Goal: Information Seeking & Learning: Learn about a topic

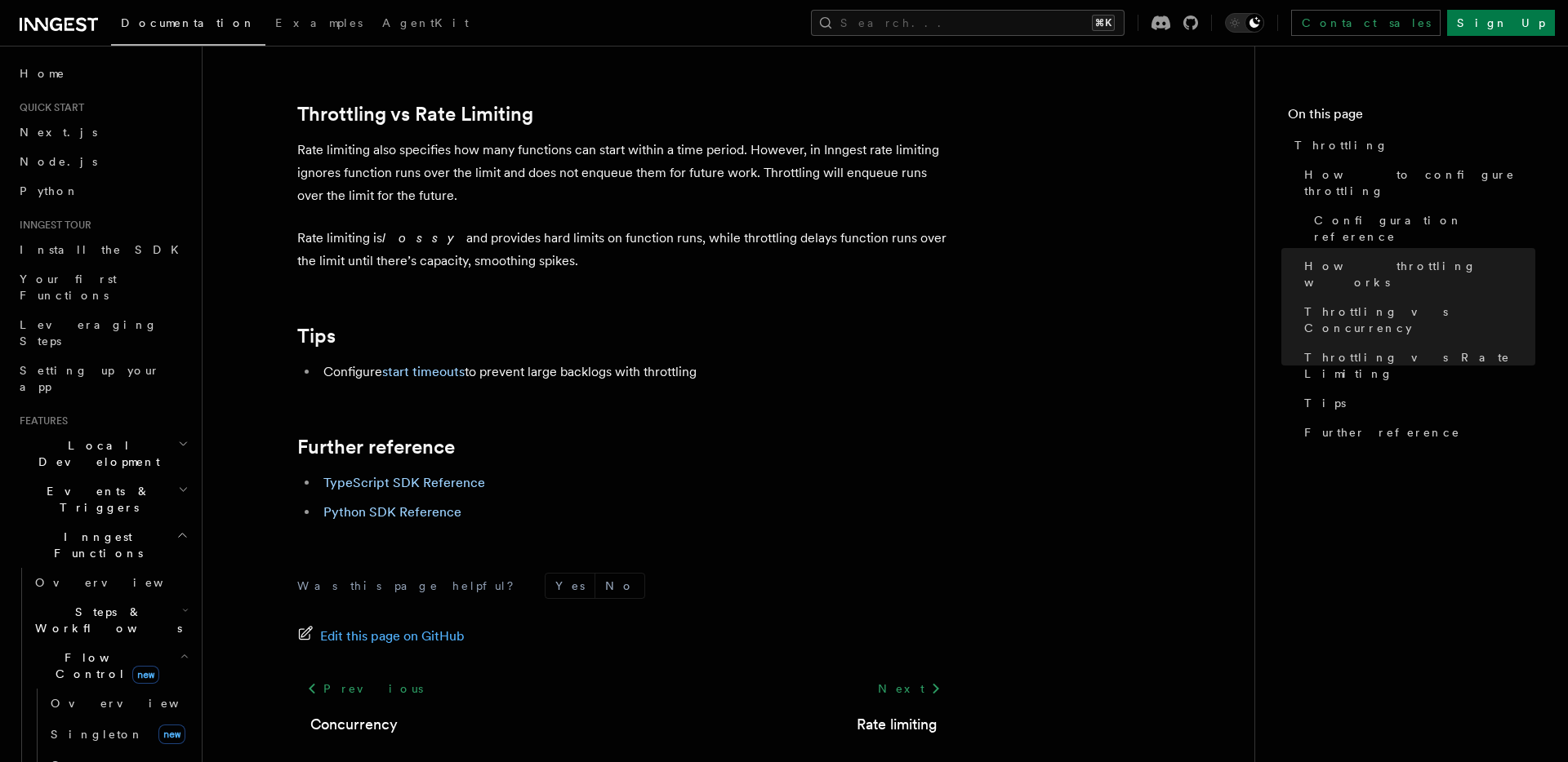
scroll to position [1728, 0]
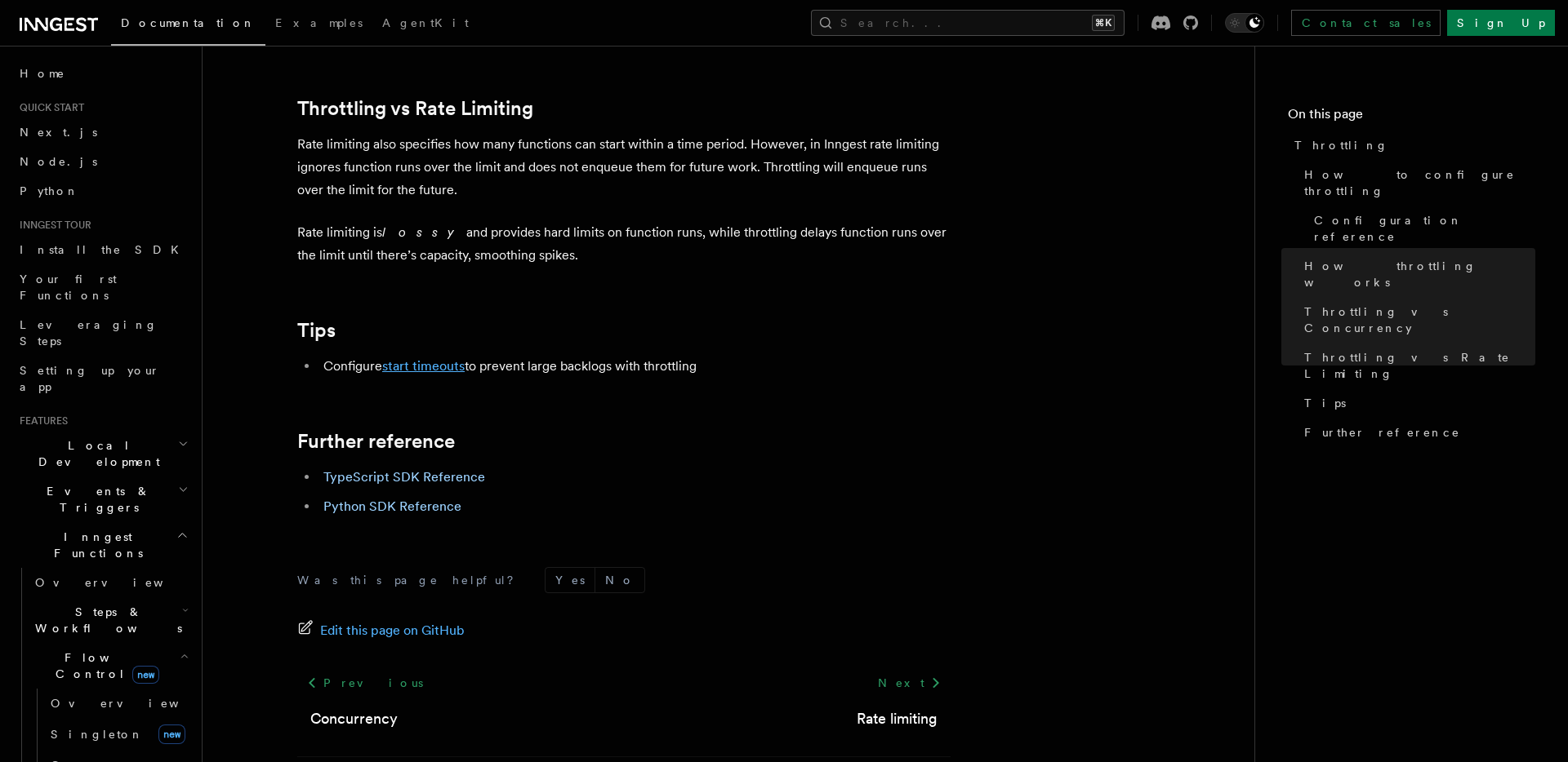
click at [424, 367] on link "start timeouts" at bounding box center [423, 366] width 82 height 16
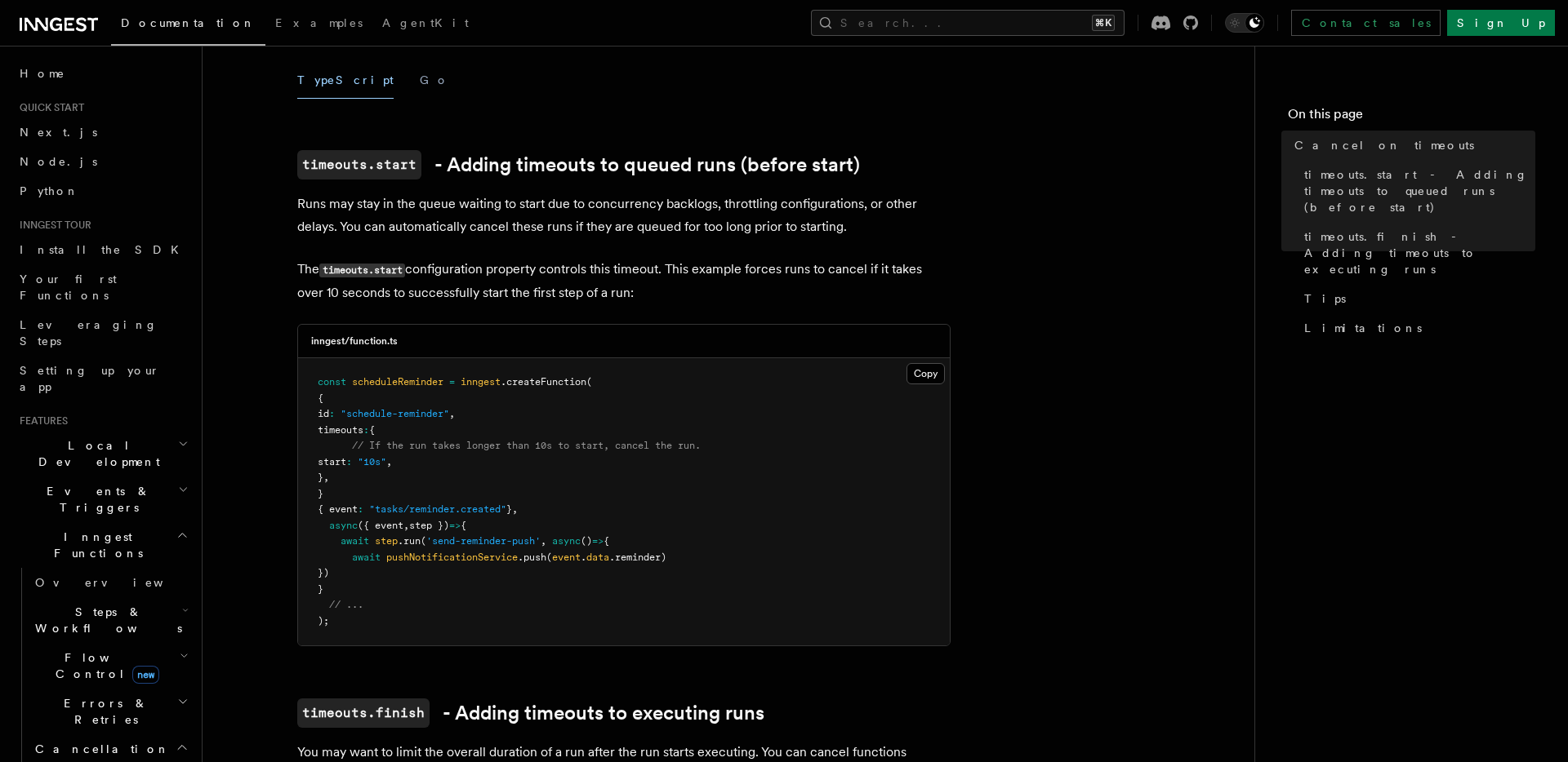
scroll to position [294, 0]
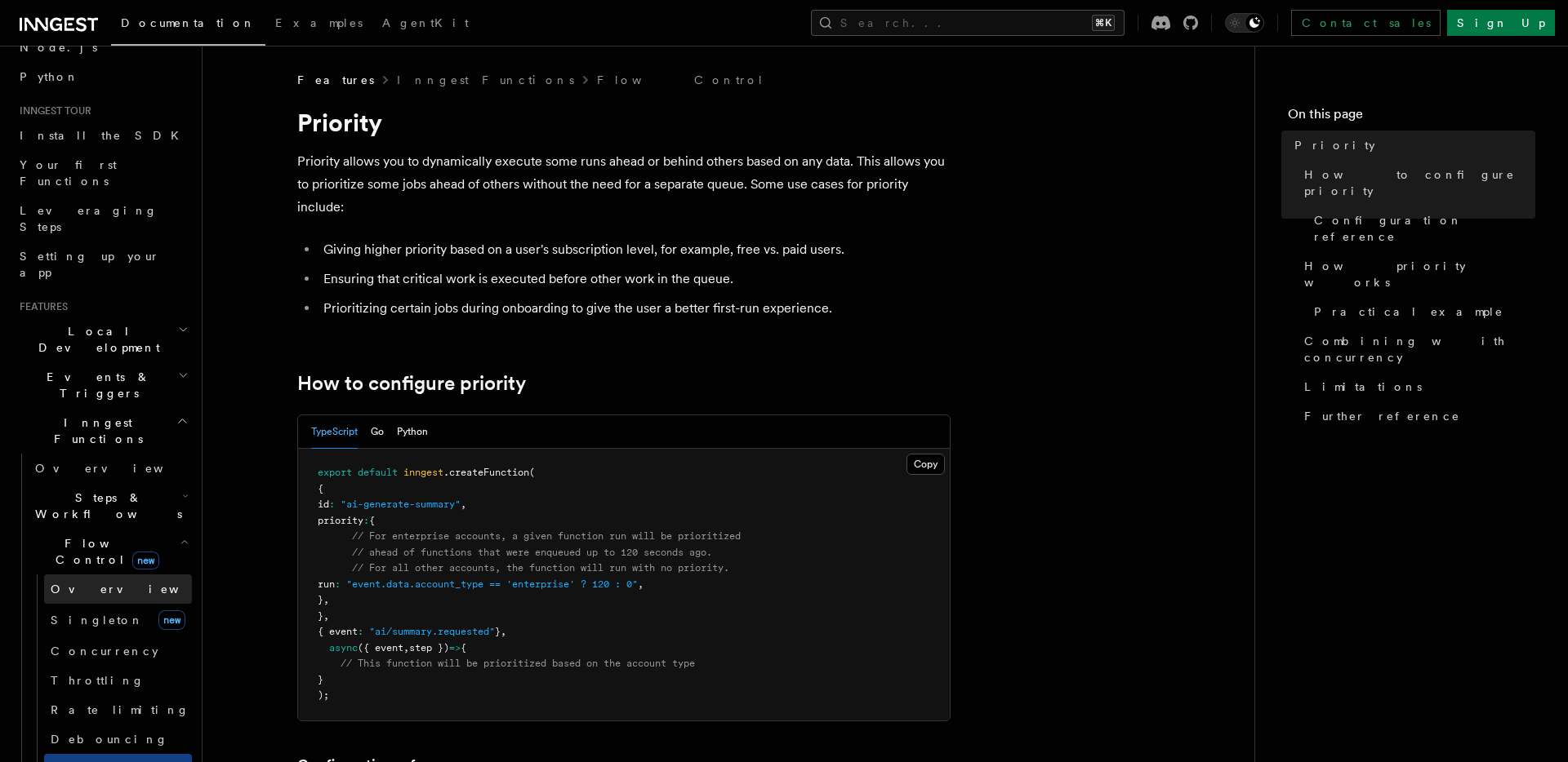
scroll to position [117, 0]
click at [129, 721] on link "Debouncing" at bounding box center [118, 735] width 148 height 29
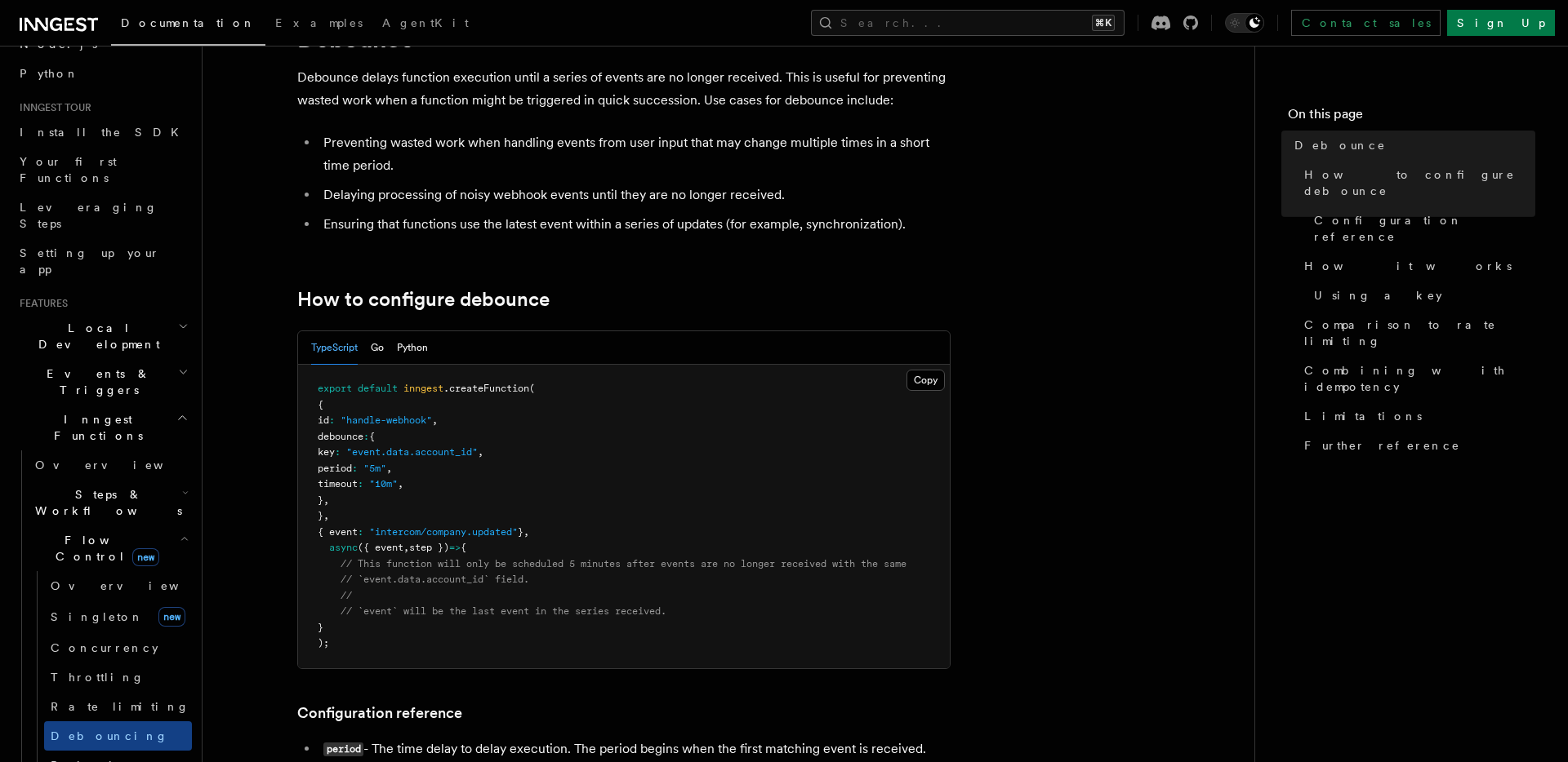
scroll to position [89, 0]
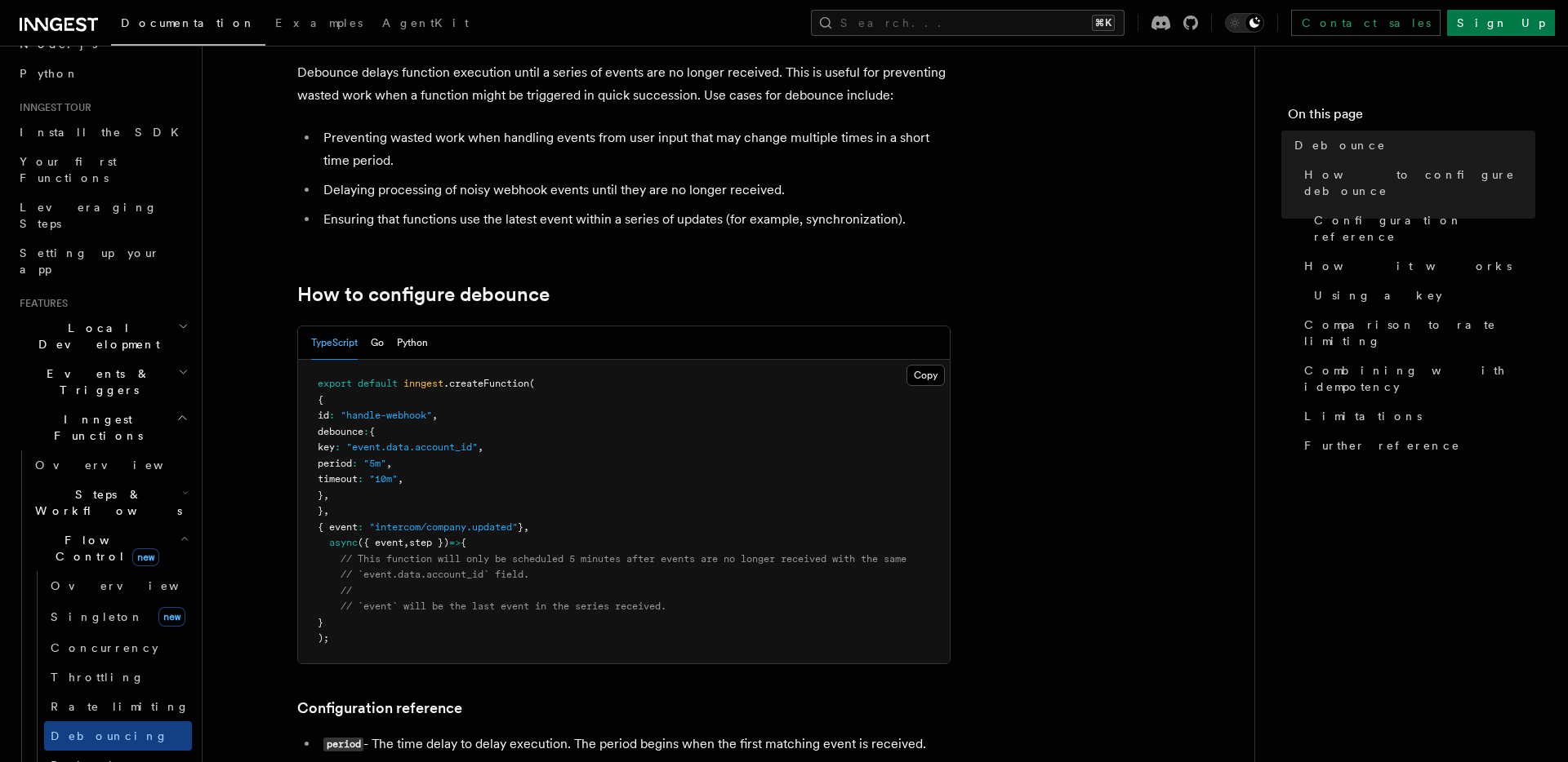
click at [75, 526] on h2 "Flow Control new" at bounding box center [110, 548] width 163 height 46
click at [75, 532] on span "Flow Control new" at bounding box center [104, 548] width 151 height 32
click at [94, 487] on span "Steps & Workflows" at bounding box center [105, 502] width 153 height 32
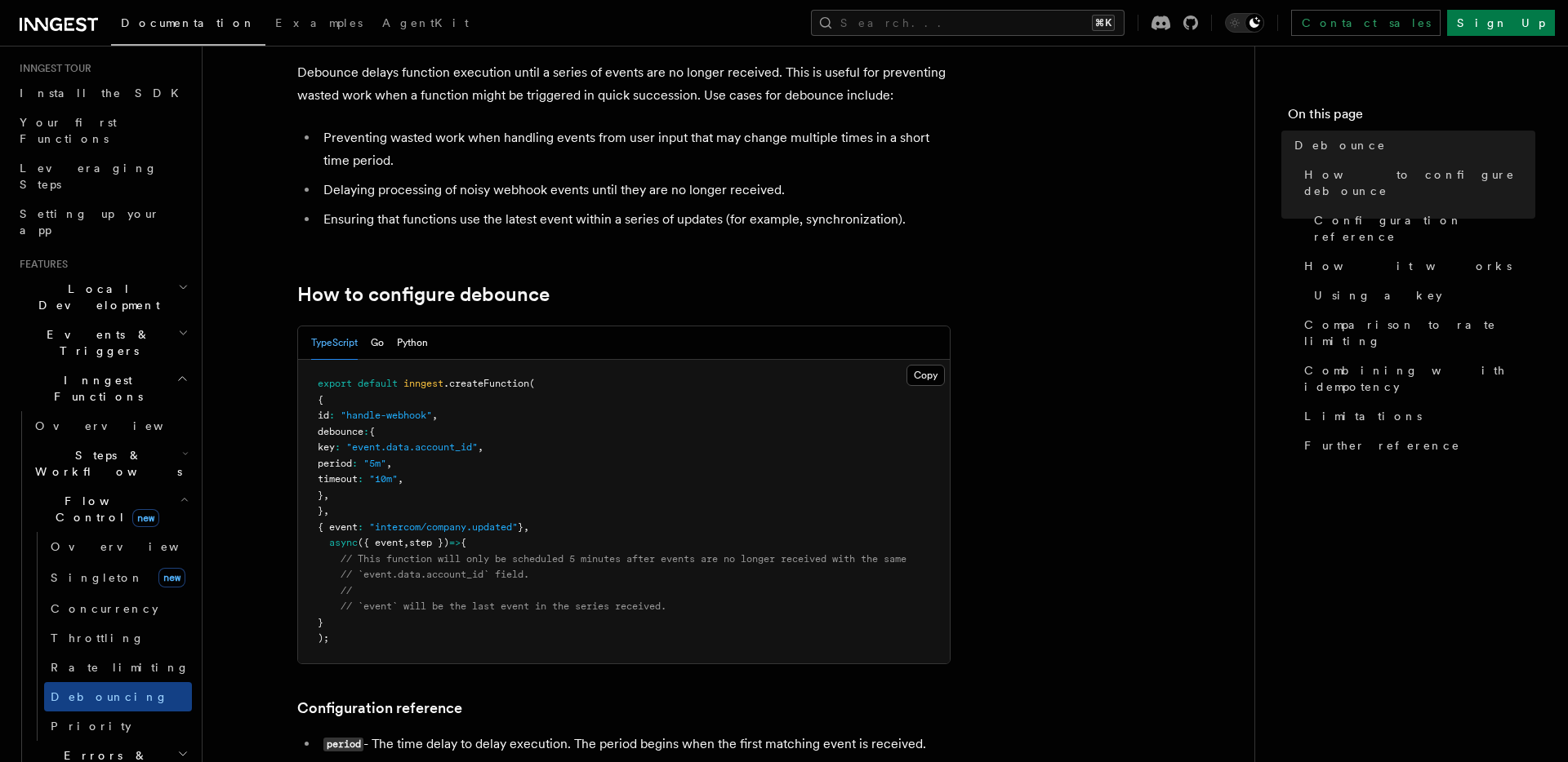
click at [134, 741] on h2 "Errors & Retries" at bounding box center [110, 764] width 163 height 46
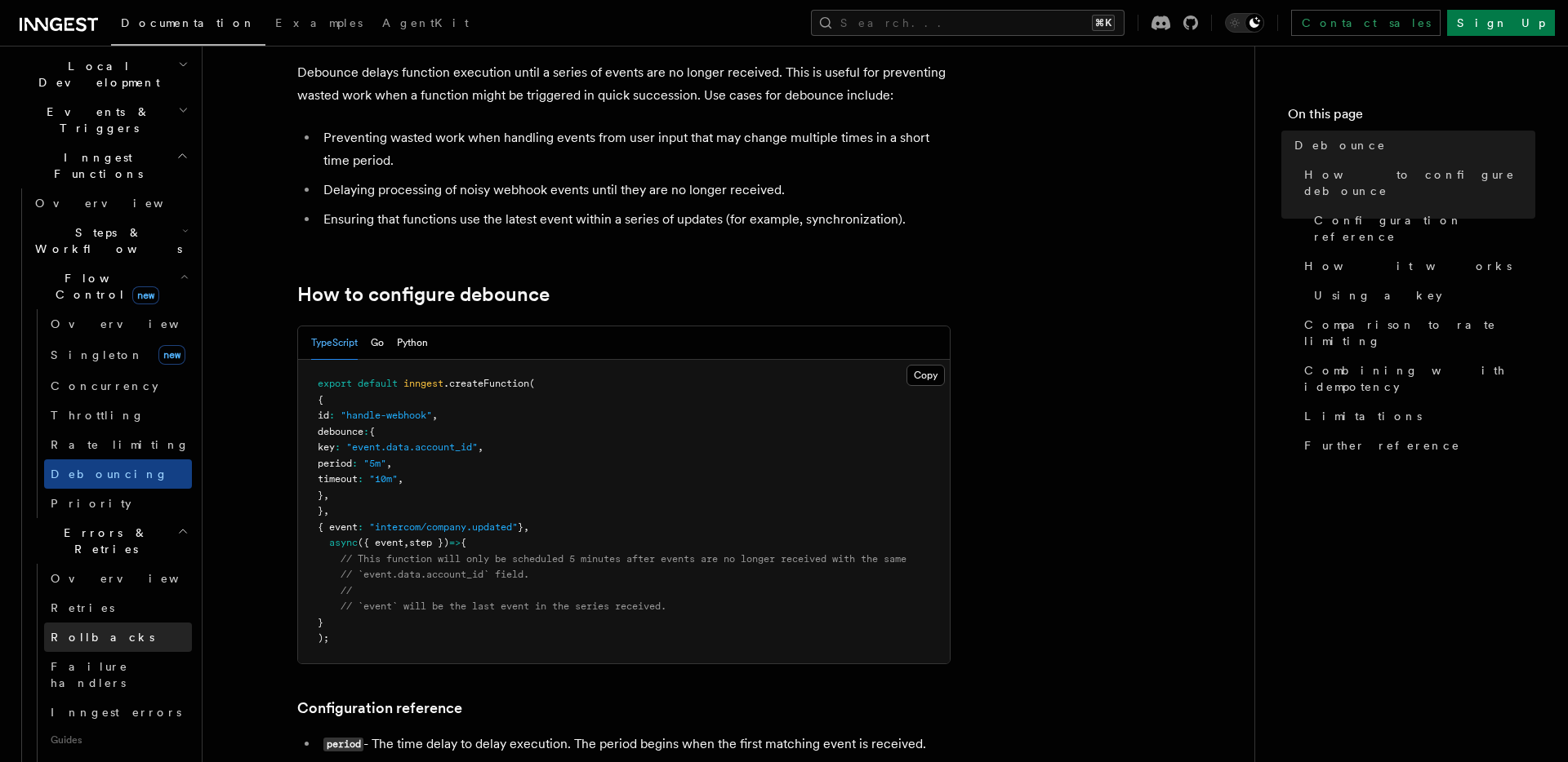
scroll to position [385, 0]
click at [131, 617] on link "Rollbacks" at bounding box center [118, 631] width 148 height 29
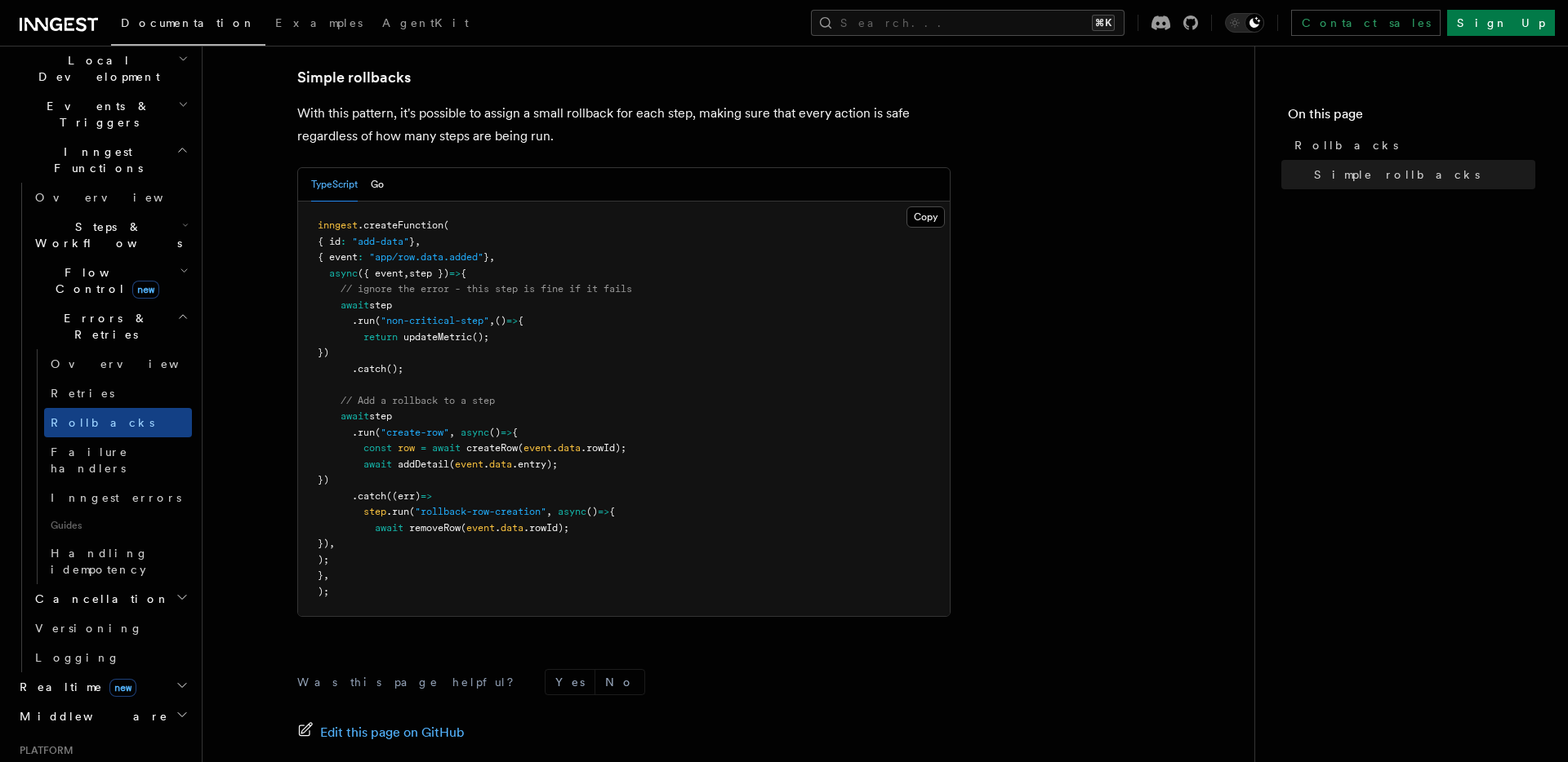
scroll to position [850, 0]
click at [107, 585] on h2 "Cancellation" at bounding box center [110, 599] width 163 height 29
click at [107, 614] on link "Overview" at bounding box center [118, 628] width 148 height 29
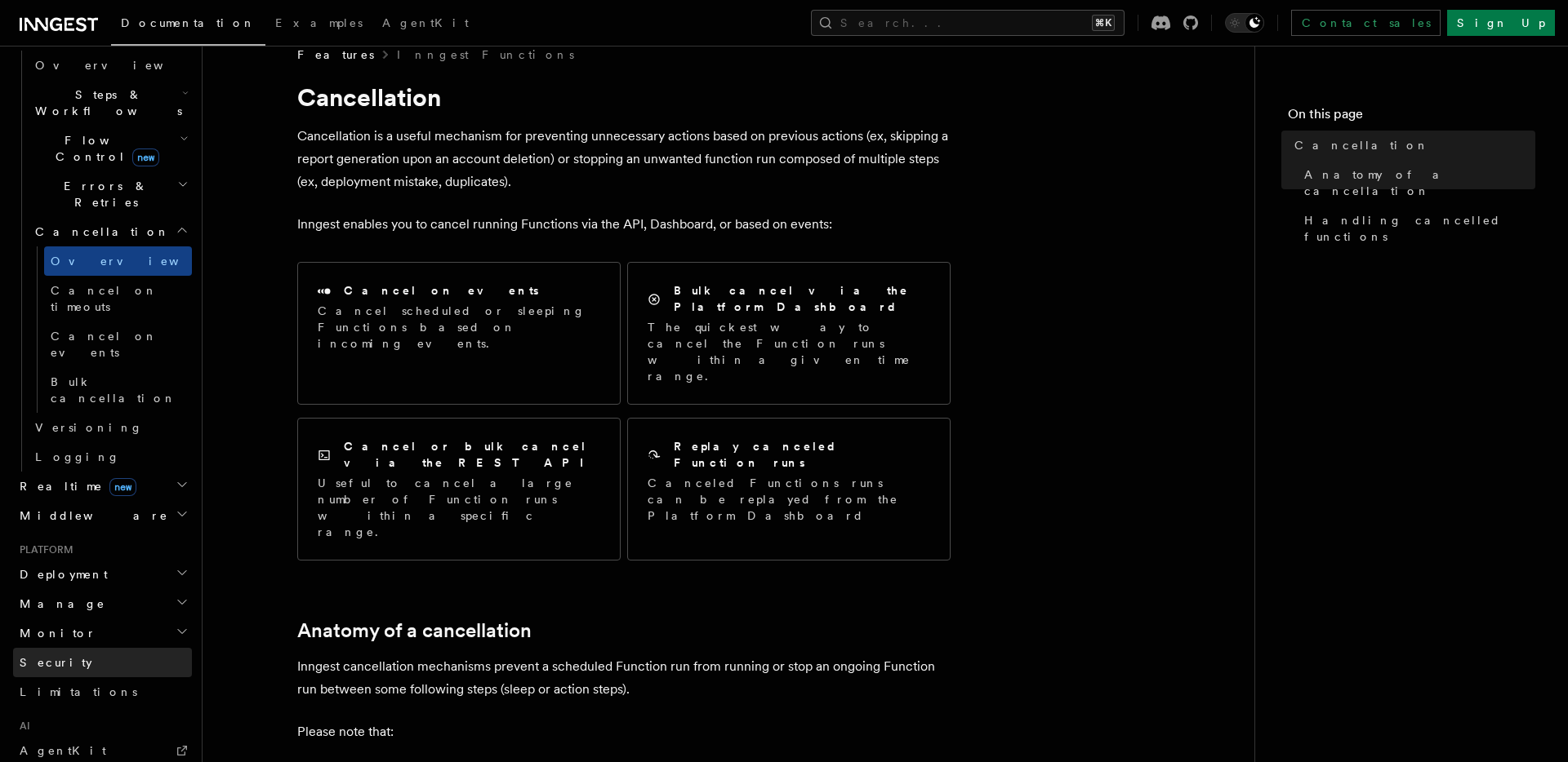
scroll to position [520, 0]
click at [79, 616] on h2 "Monitor" at bounding box center [102, 631] width 179 height 29
click at [107, 557] on h2 "Deployment" at bounding box center [102, 572] width 179 height 29
click at [100, 557] on h2 "Deployment" at bounding box center [102, 572] width 179 height 29
click at [100, 587] on h2 "Manage" at bounding box center [102, 601] width 179 height 29
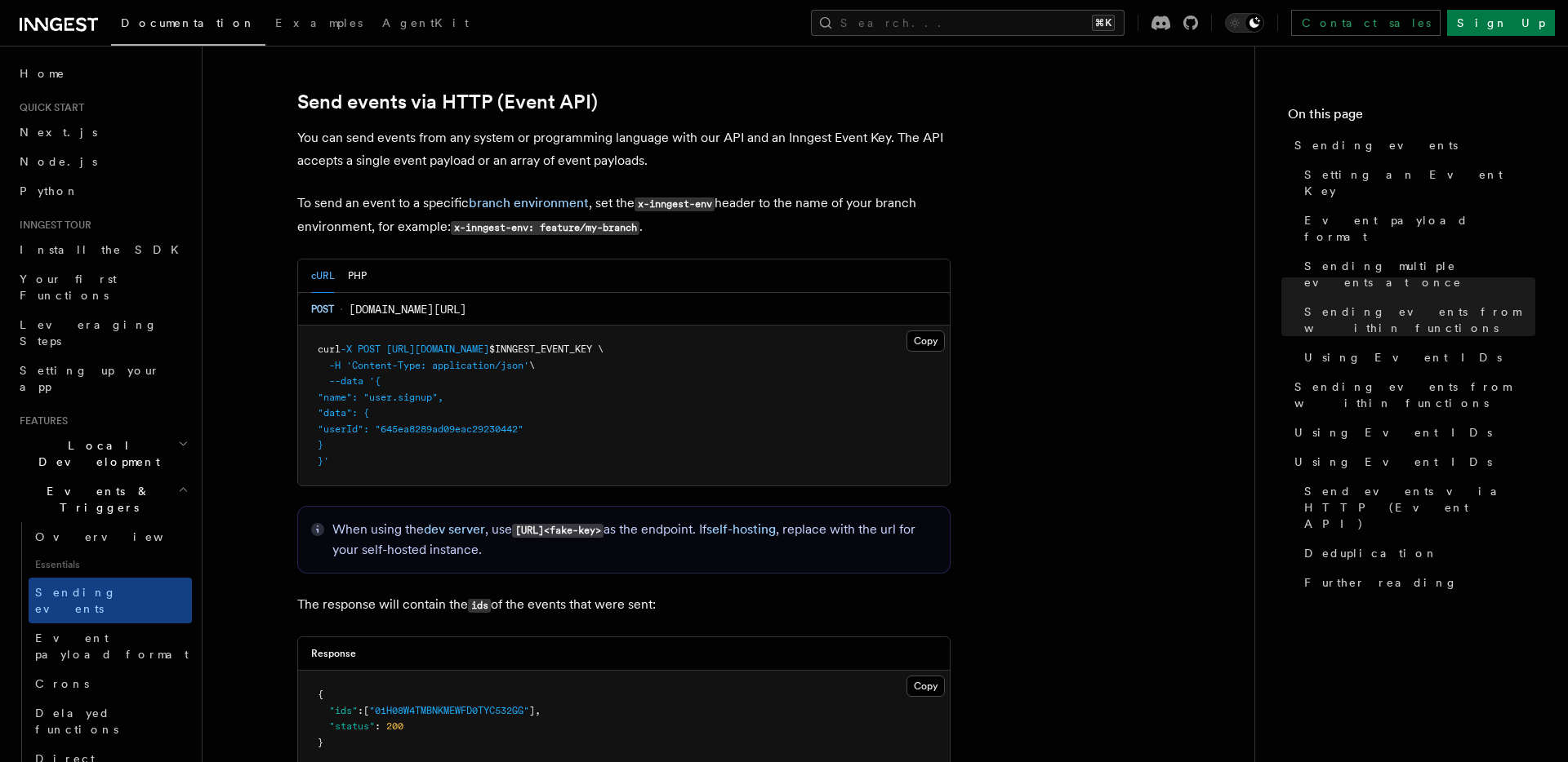
scroll to position [2374, 0]
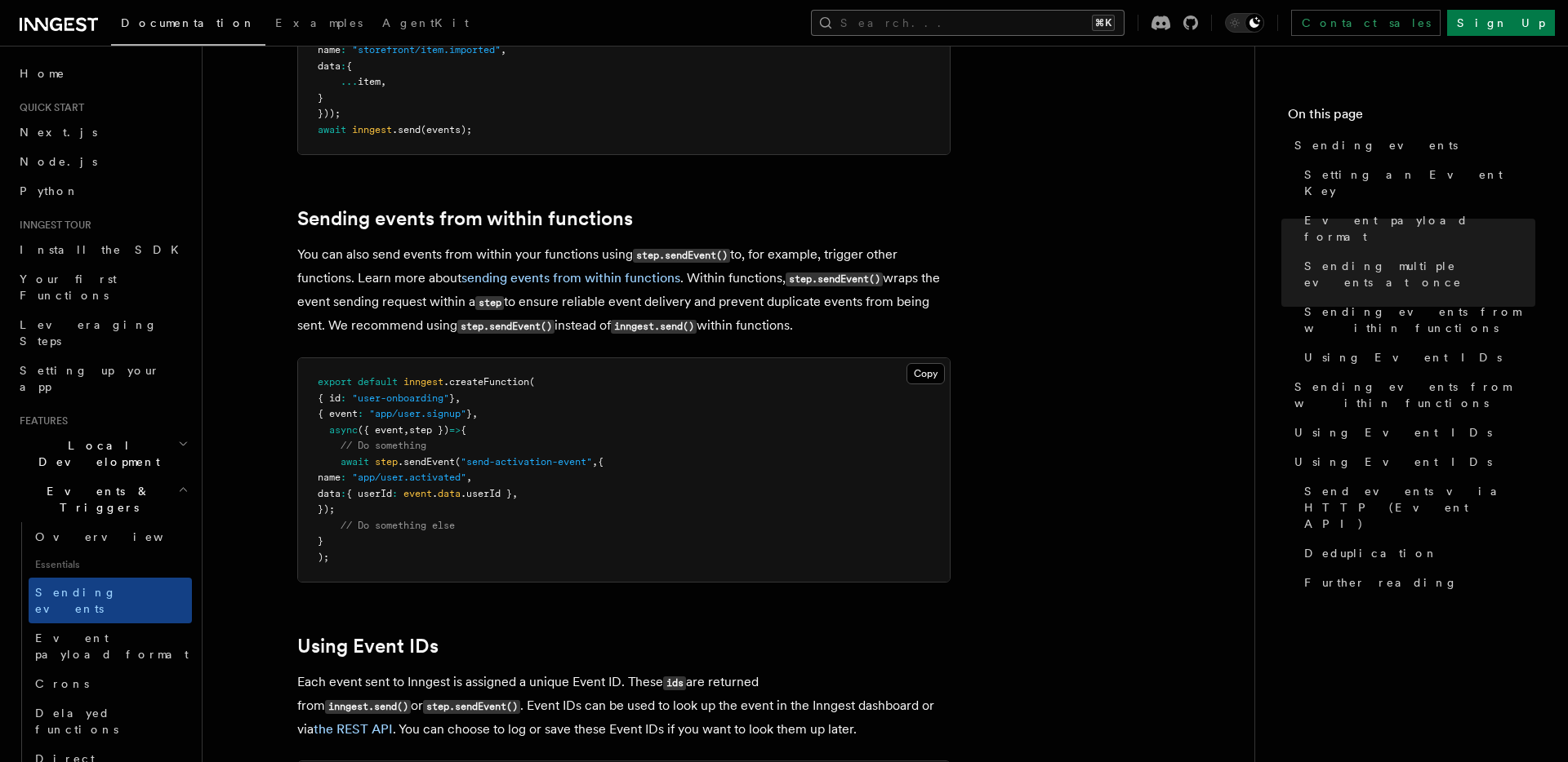
click at [989, 17] on button "Search... ⌘K" at bounding box center [967, 22] width 314 height 26
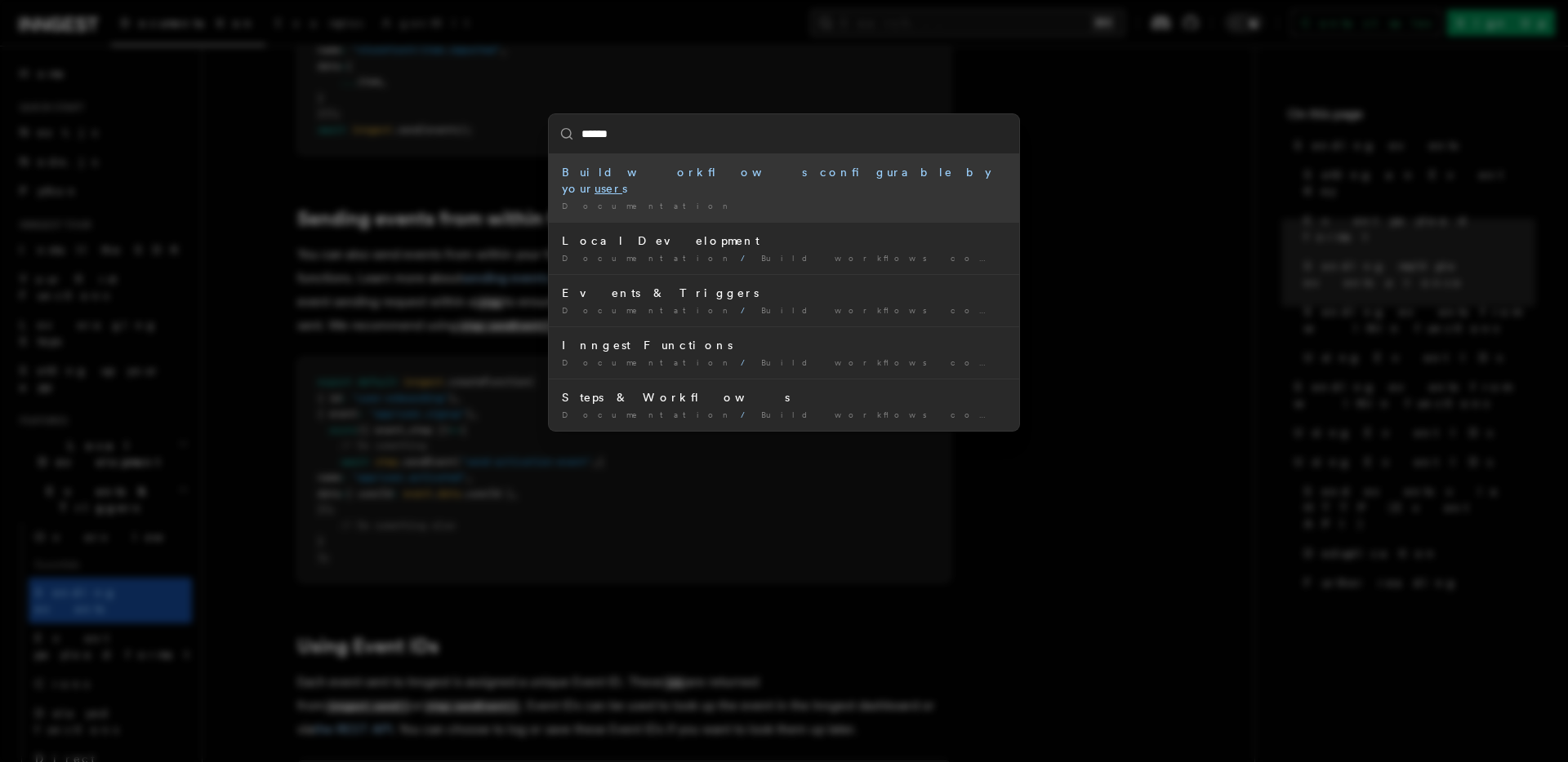
type input "*******"
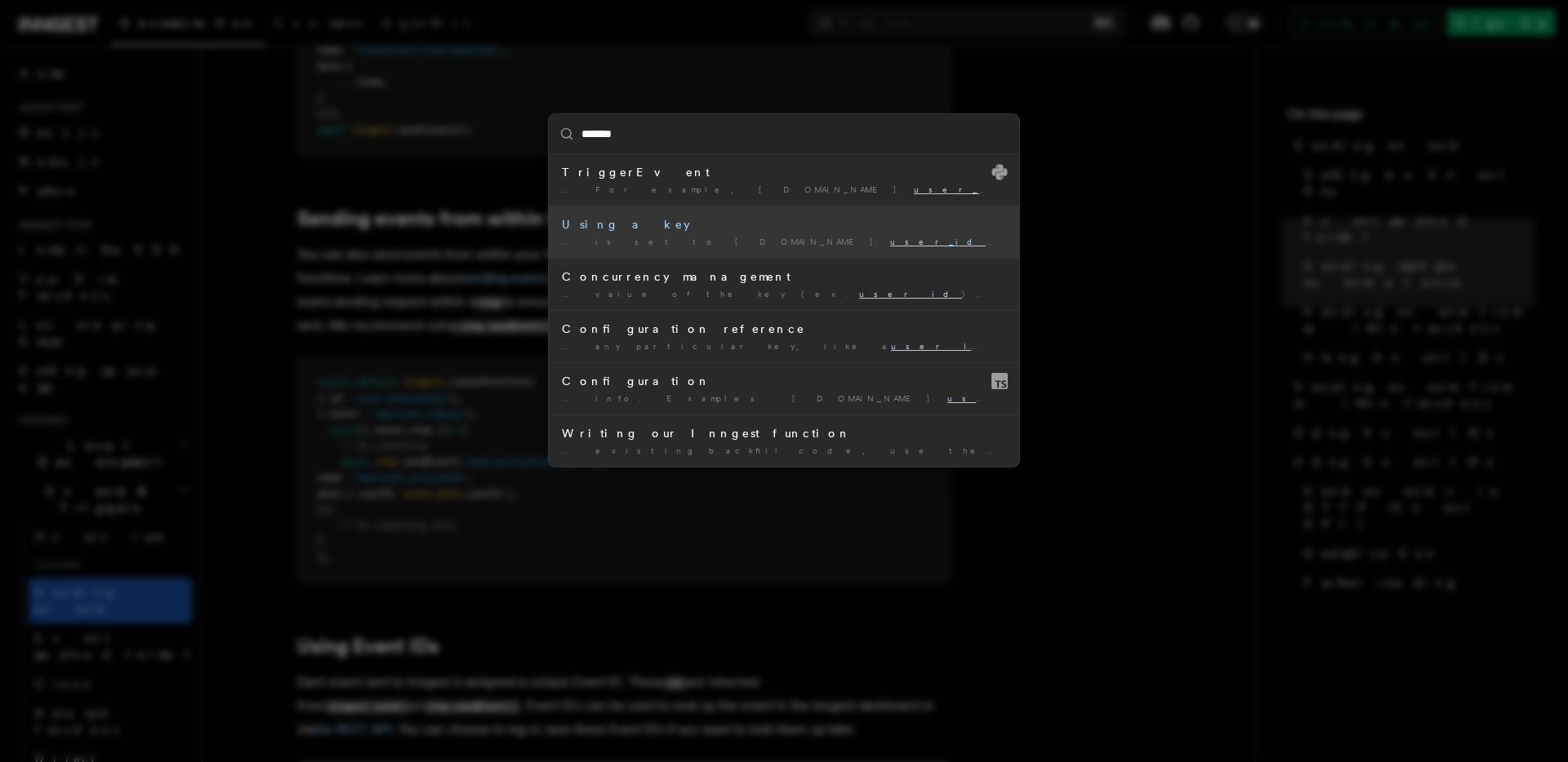
click at [826, 240] on div "… is set to event.data. user_id , each user would …" at bounding box center [784, 242] width 444 height 12
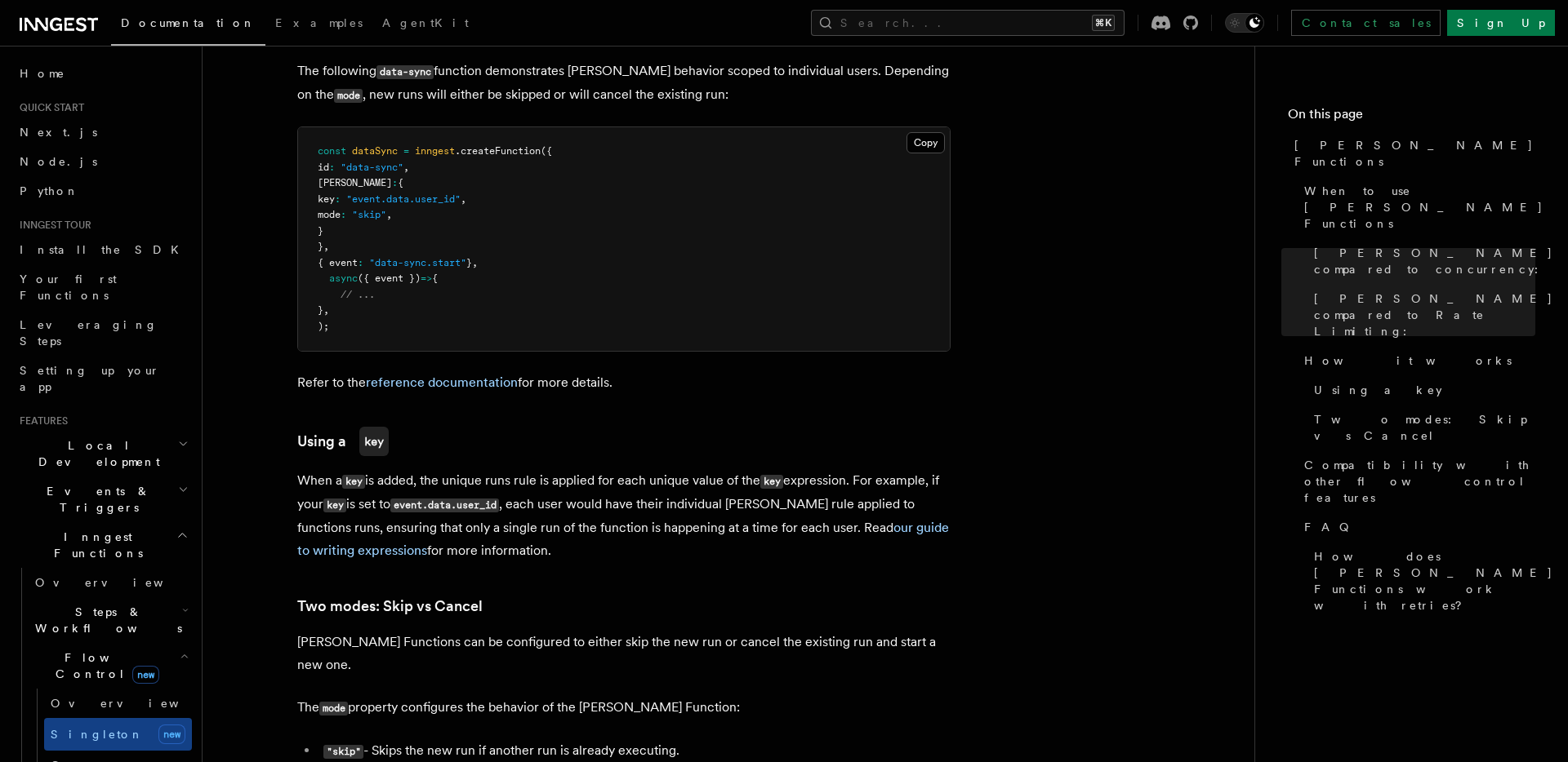
scroll to position [1265, 0]
click at [997, 4] on div "Documentation Examples AgentKit Search... ⌘K Contact sales Sign Up" at bounding box center [784, 22] width 1568 height 46
click at [995, 19] on button "Search... ⌘K" at bounding box center [967, 22] width 314 height 26
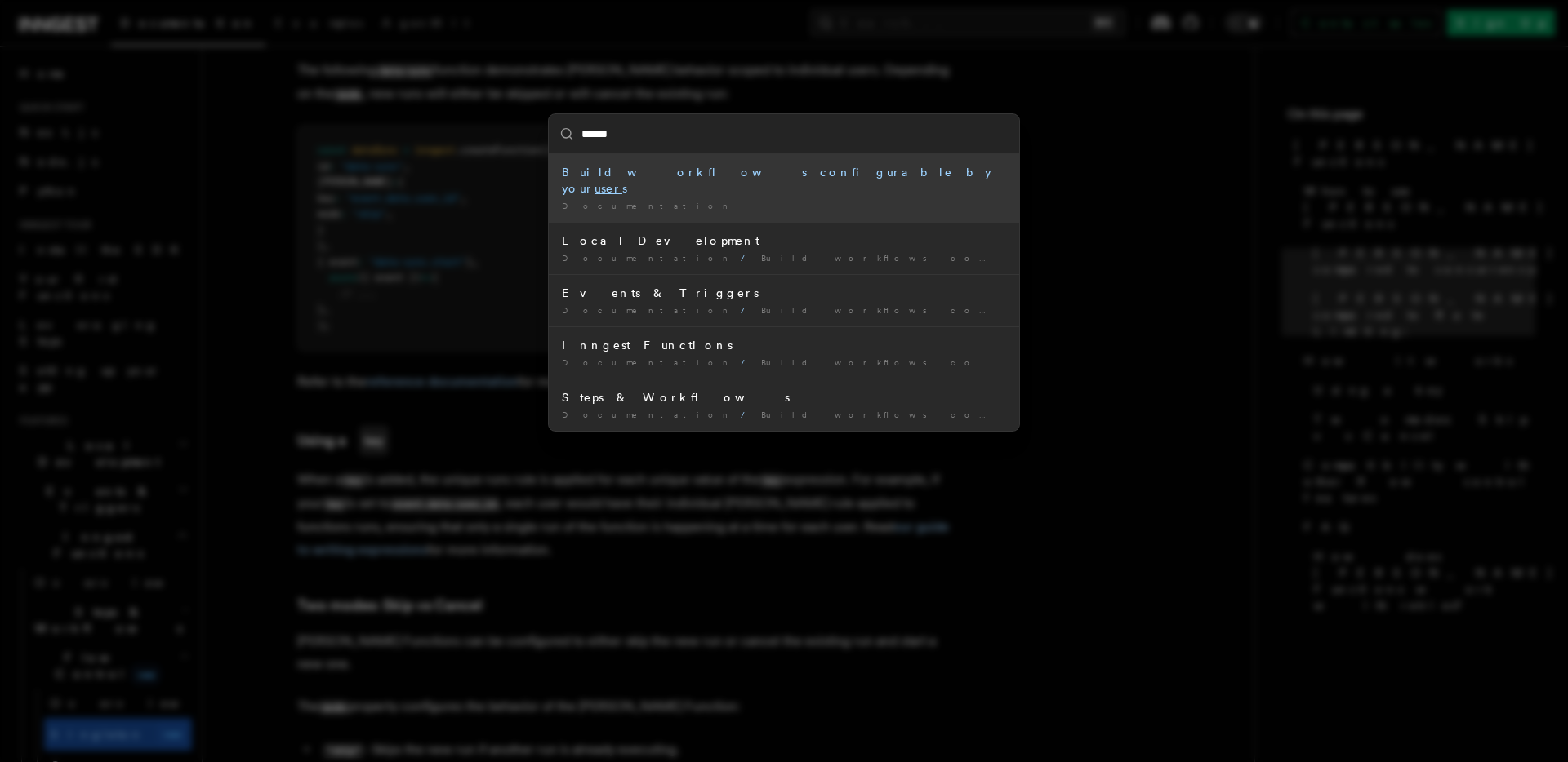
type input "*******"
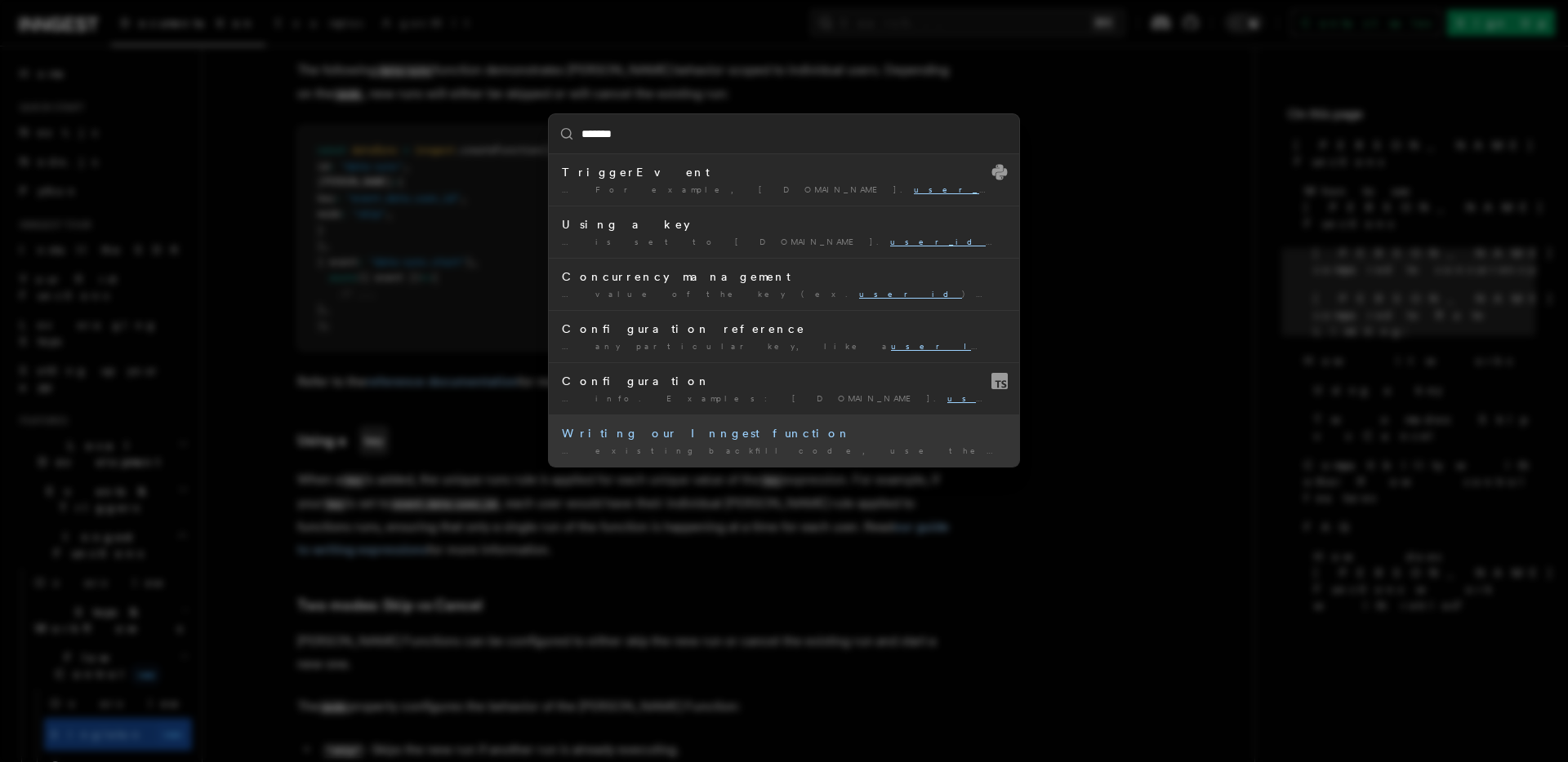
click at [774, 446] on div "… existing backfill code, use the user_id from the event …" at bounding box center [784, 451] width 444 height 12
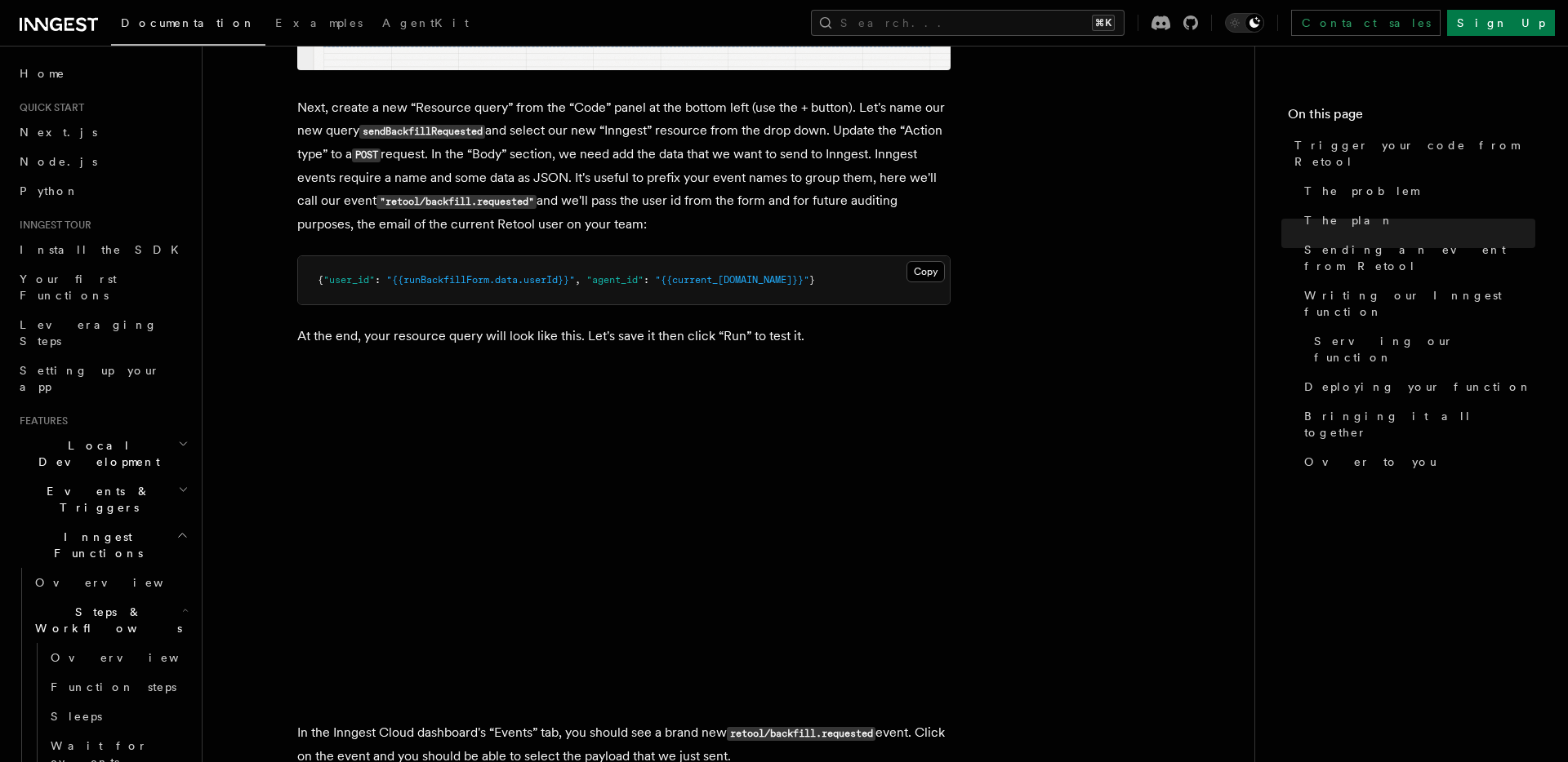
scroll to position [1661, 0]
